Goal: Task Accomplishment & Management: Use online tool/utility

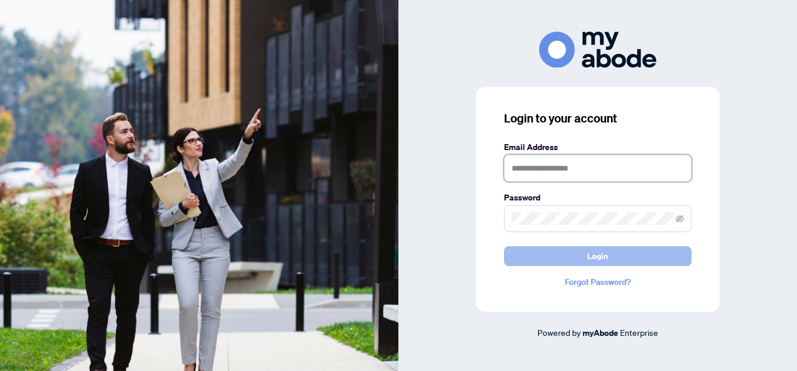
type input "**********"
click at [595, 255] on span "Login" at bounding box center [597, 256] width 21 height 19
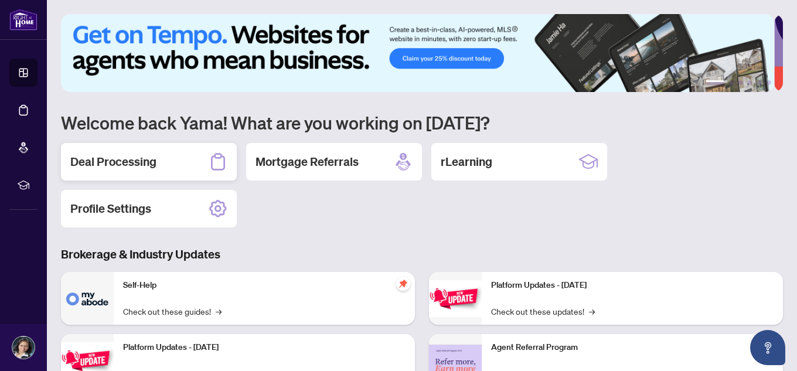
click at [121, 155] on h2 "Deal Processing" at bounding box center [113, 161] width 86 height 16
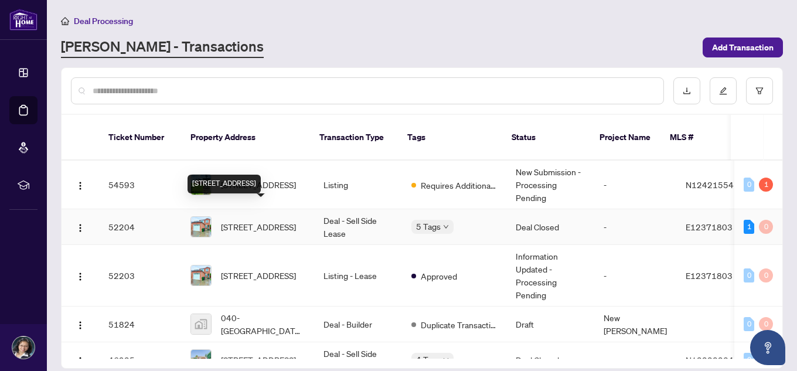
click at [267, 220] on span "[STREET_ADDRESS]" at bounding box center [258, 226] width 75 height 13
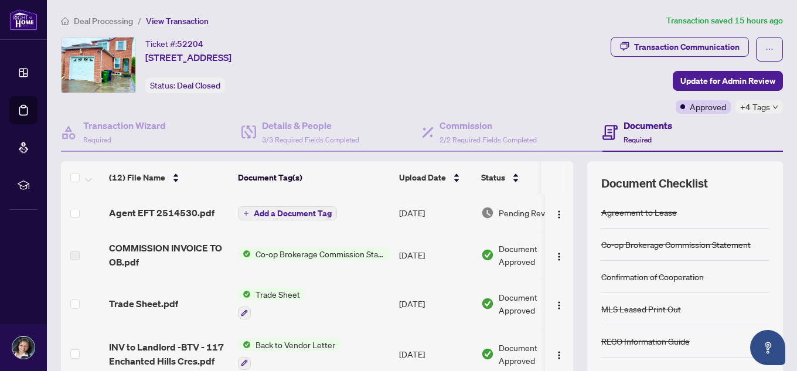
click at [286, 215] on span "Add a Document Tag" at bounding box center [293, 213] width 78 height 8
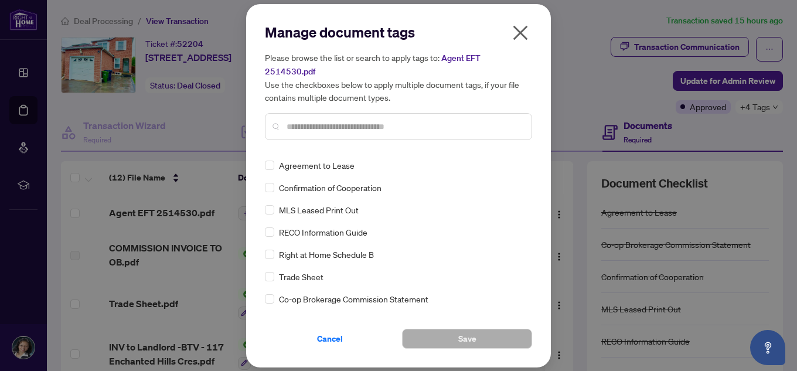
click at [518, 39] on icon "close" at bounding box center [520, 32] width 19 height 19
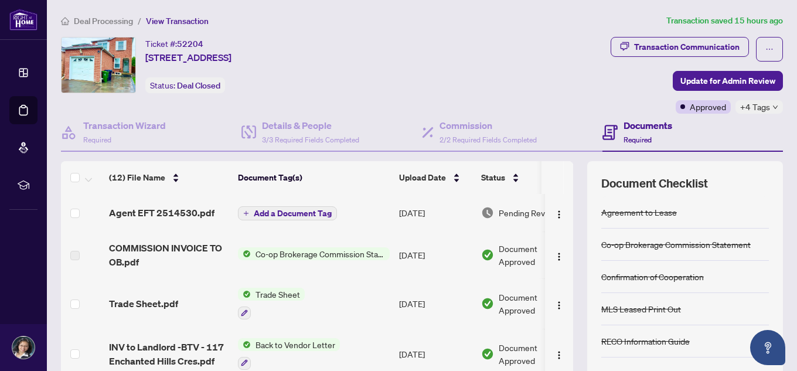
click at [513, 216] on span "Pending Review" at bounding box center [527, 212] width 59 height 13
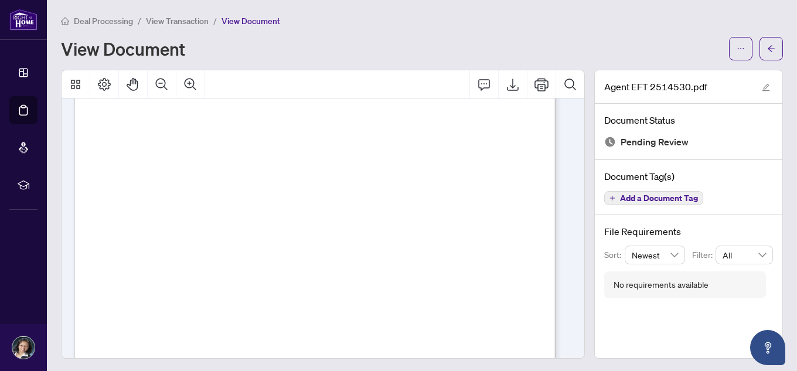
scroll to position [165, 0]
drag, startPoint x: 575, startPoint y: 238, endPoint x: 576, endPoint y: 257, distance: 19.3
click at [576, 257] on div at bounding box center [322, 214] width 533 height 289
drag, startPoint x: 561, startPoint y: 138, endPoint x: 561, endPoint y: 130, distance: 8.2
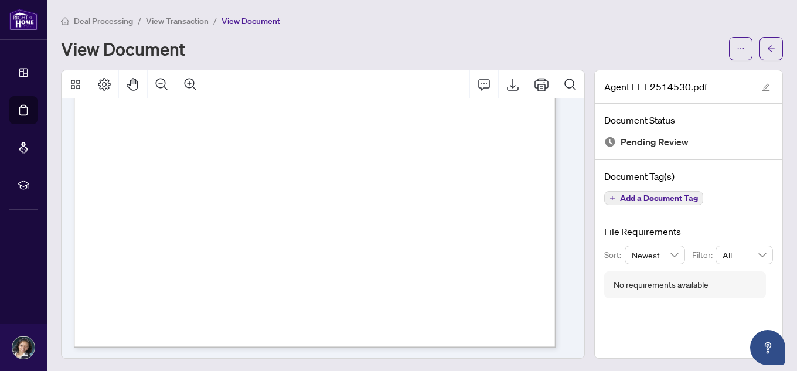
click at [561, 130] on div "Right at Home Realty PAID BY E.F.T. [DATE] One Thousand Eight Hundred Sixty Fou…" at bounding box center [320, 41] width 493 height 635
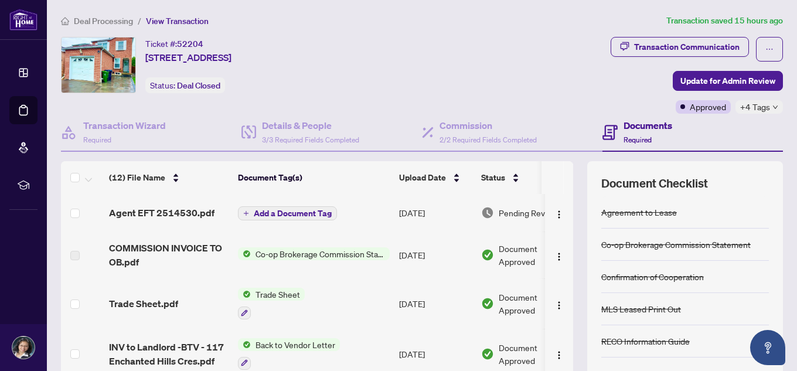
click at [740, 104] on span "+4 Tags" at bounding box center [755, 106] width 30 height 13
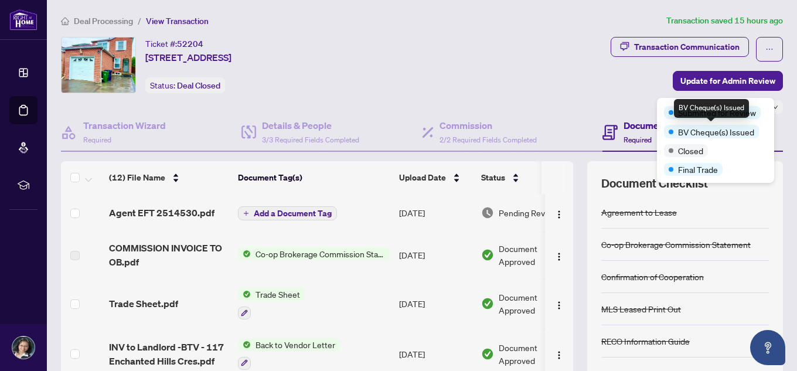
click at [747, 135] on span "BV Cheque(s) Issued" at bounding box center [716, 131] width 76 height 13
click at [744, 138] on span "BV Cheque(s) Issued" at bounding box center [716, 131] width 76 height 13
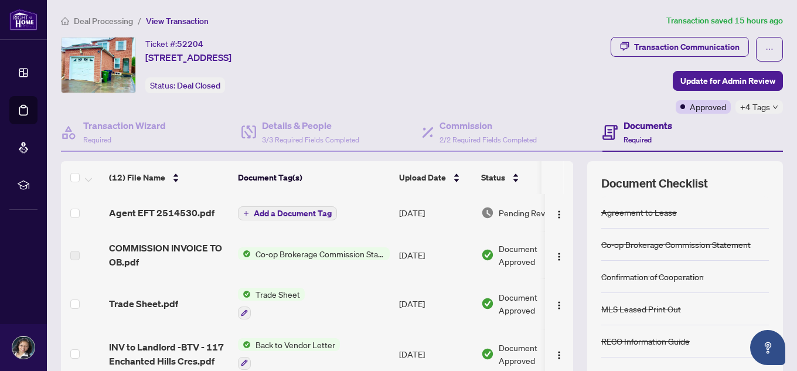
click at [108, 60] on img at bounding box center [99, 64] width 74 height 55
click at [530, 43] on div "Transaction Communication Update for Admin Review Approved +4 Tags" at bounding box center [603, 75] width 360 height 77
click at [419, 76] on div "Ticket #: 52204 [STREET_ADDRESS] Status: Deal Closed" at bounding box center [240, 65] width 358 height 56
